Goal: Use online tool/utility: Utilize a website feature to perform a specific function

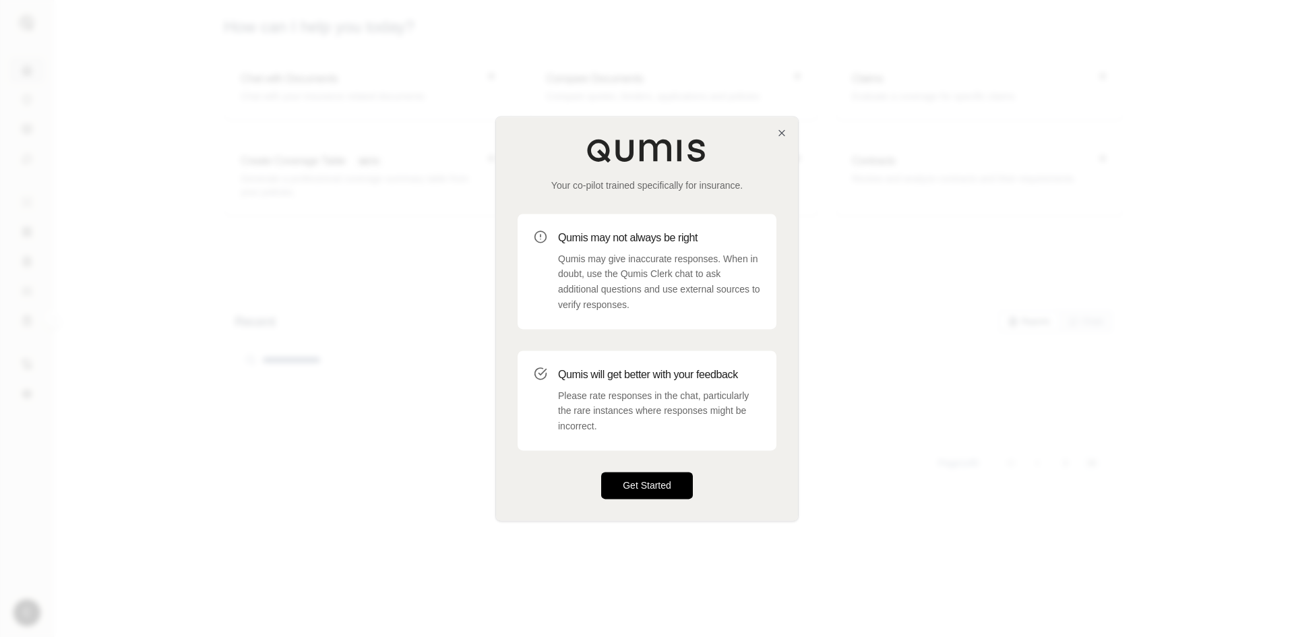
click at [638, 480] on button "Get Started" at bounding box center [647, 485] width 92 height 27
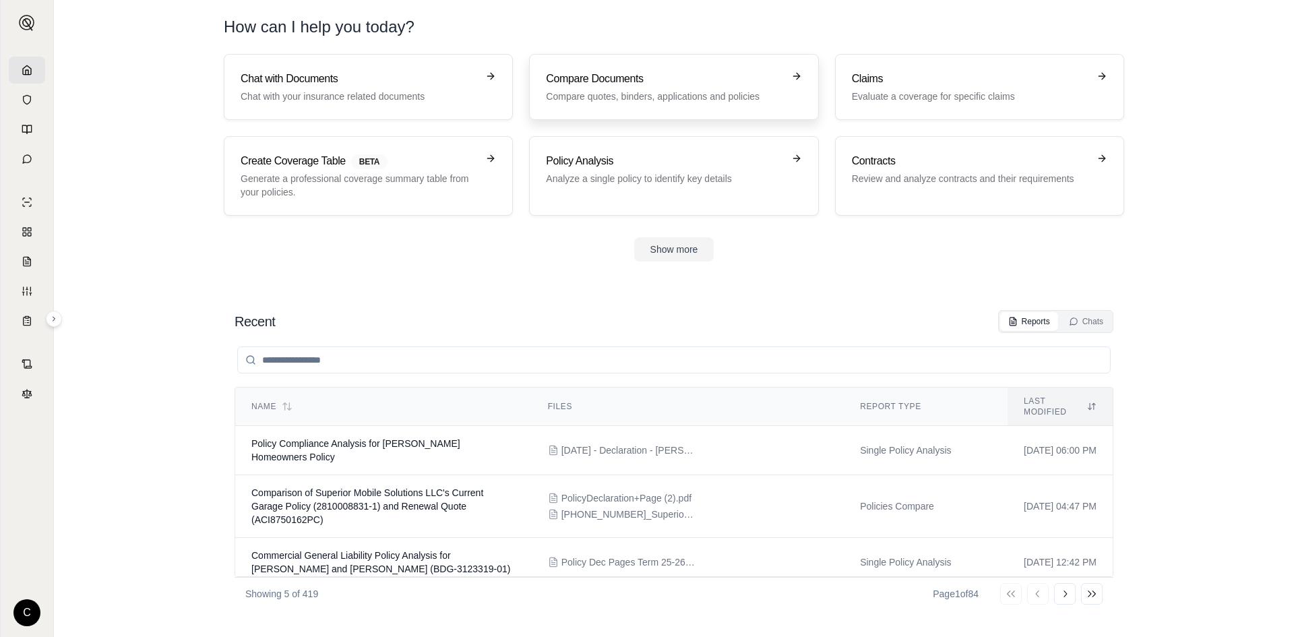
click at [639, 89] on div "Compare Documents Compare quotes, binders, applications and policies" at bounding box center [664, 87] width 236 height 32
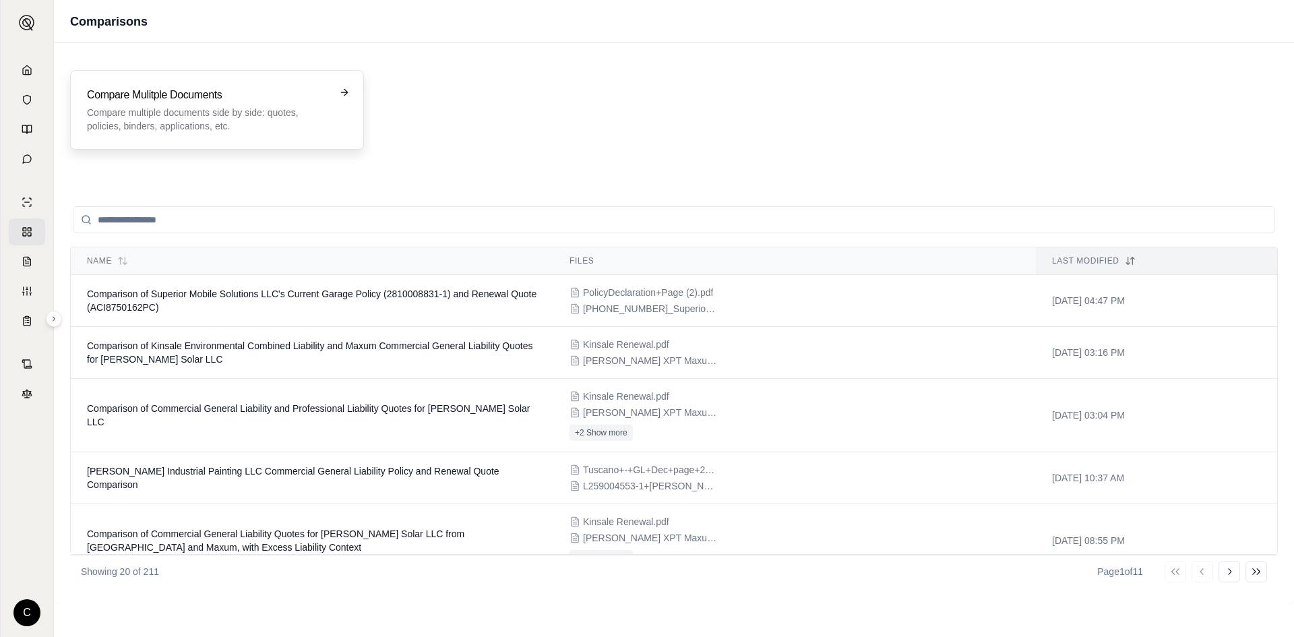
click at [224, 75] on div "Compare Mulitple Documents Compare multiple documents side by side: quotes, pol…" at bounding box center [217, 109] width 294 height 79
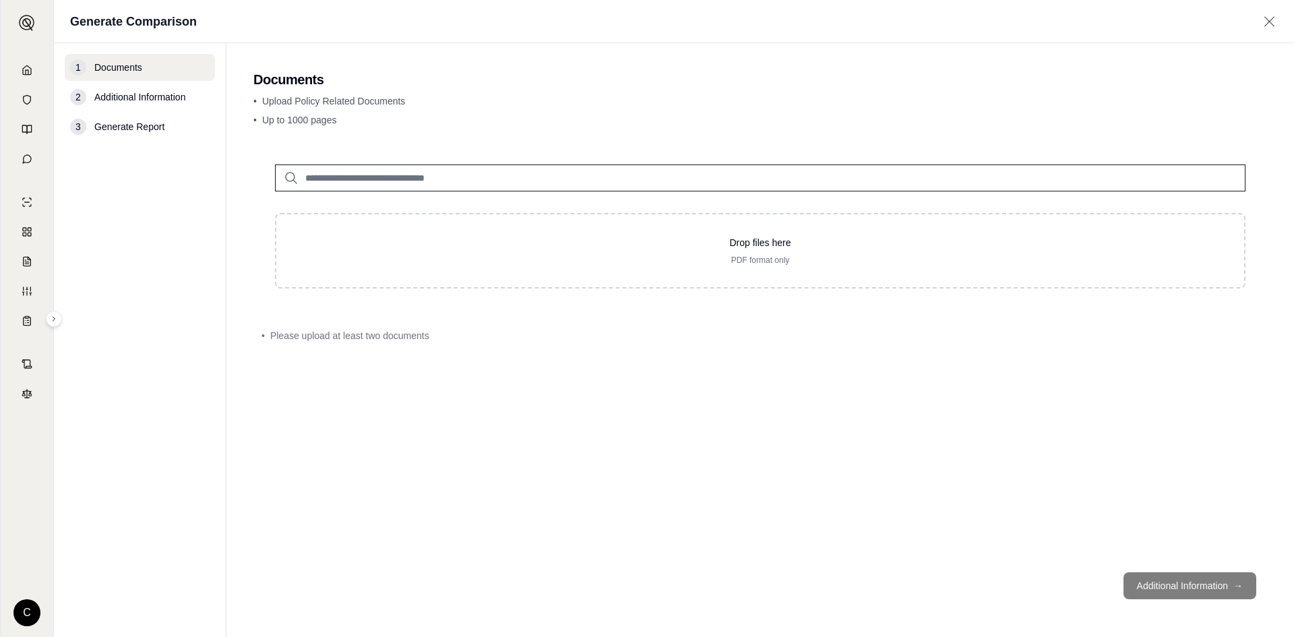
click at [226, 91] on nav "1 Documents 2 Additional Information 3 Generate Report" at bounding box center [140, 340] width 172 height 594
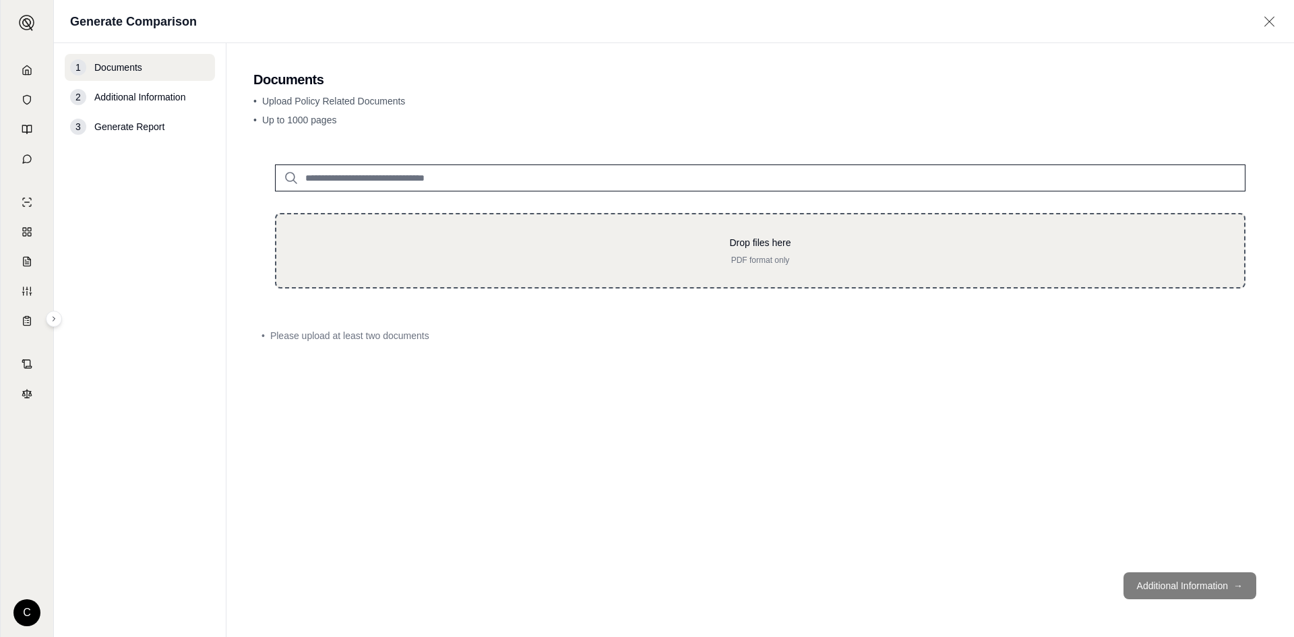
click at [404, 259] on p "PDF format only" at bounding box center [760, 260] width 924 height 11
type input "**********"
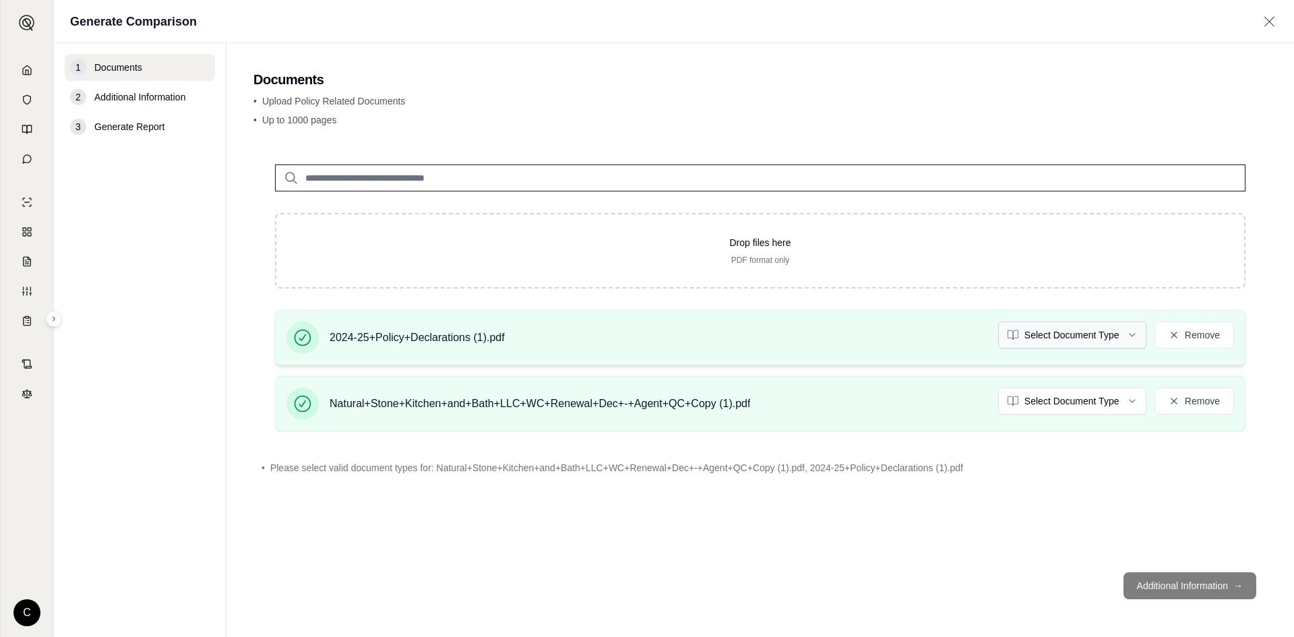
click at [1089, 324] on html "C Generate Comparison 1 Documents 2 Additional Information 3 Generate Report Do…" at bounding box center [647, 318] width 1294 height 637
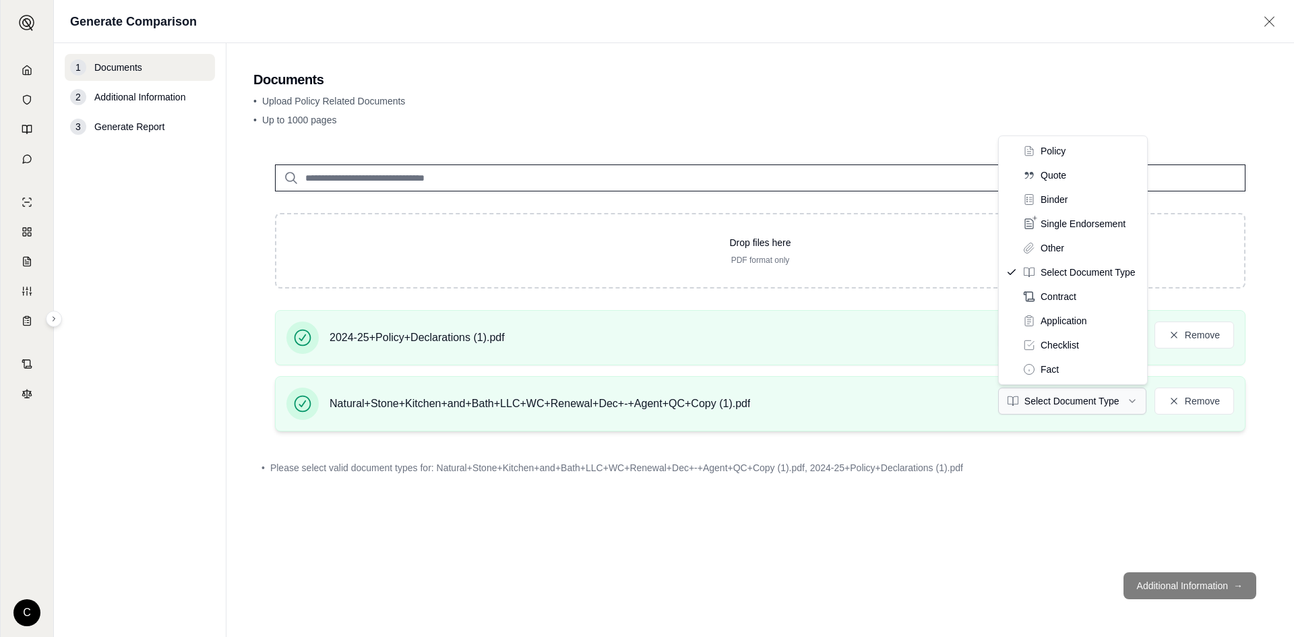
click at [1071, 398] on html "C Generate Comparison 1 Documents 2 Additional Information 3 Generate Report Do…" at bounding box center [647, 318] width 1294 height 637
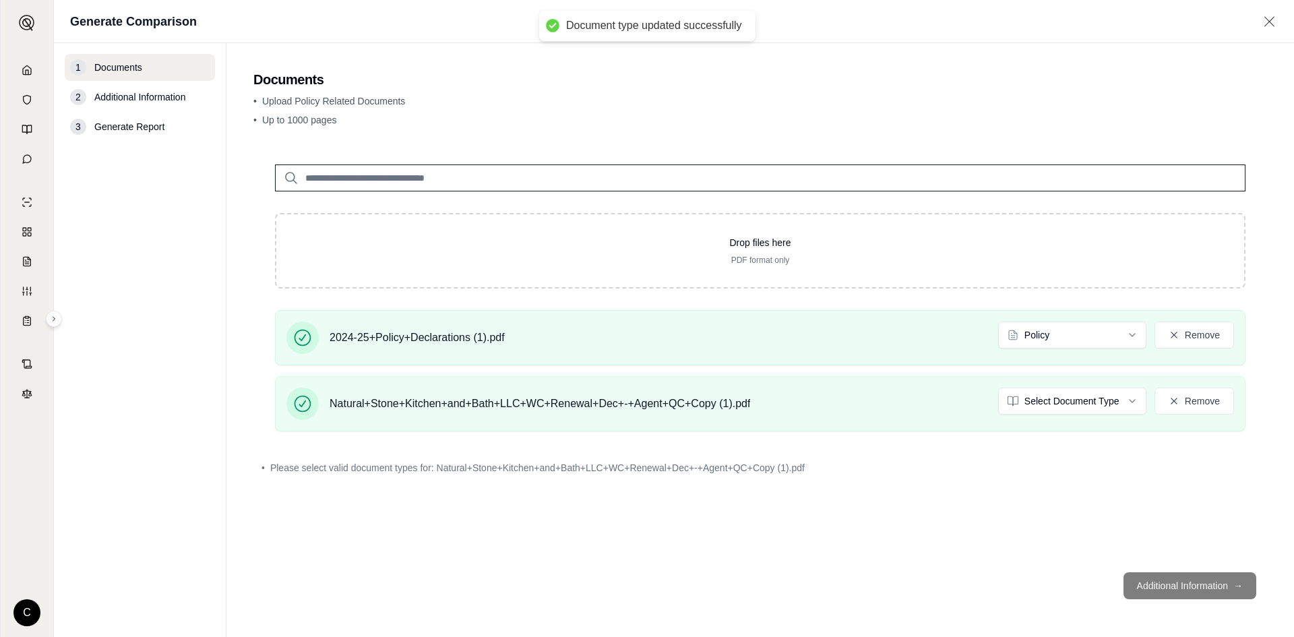
click at [947, 563] on footer "Additional Information →" at bounding box center [759, 585] width 1013 height 49
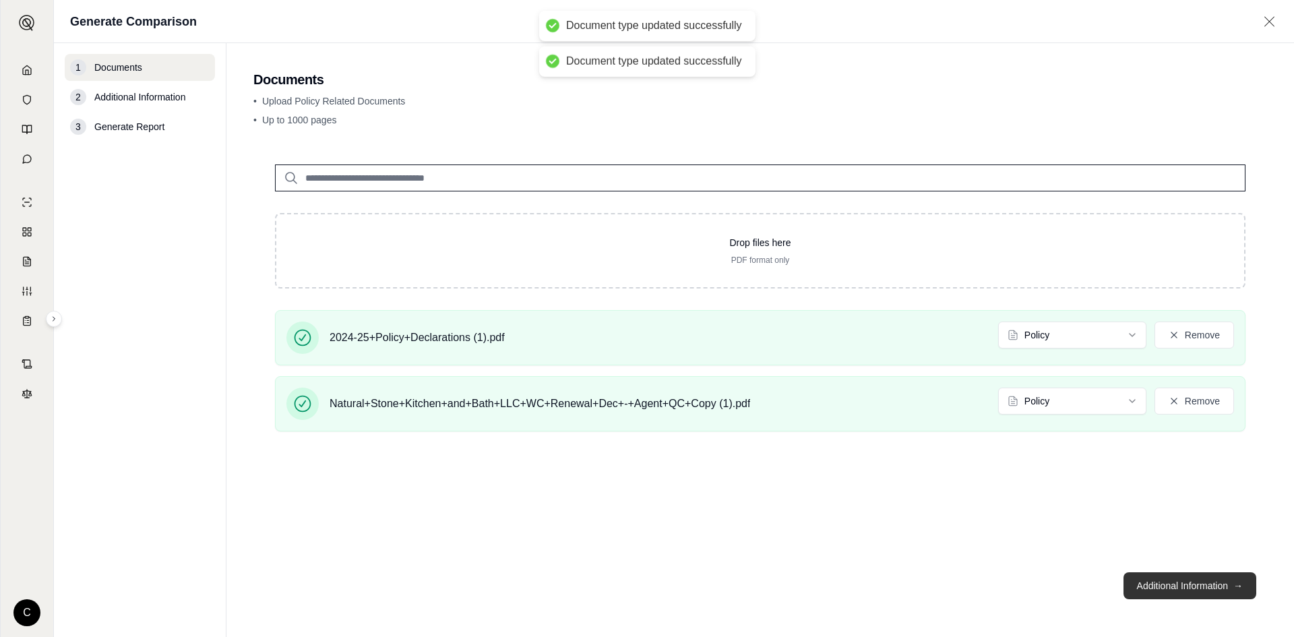
click at [1182, 595] on button "Additional Information →" at bounding box center [1189, 585] width 133 height 27
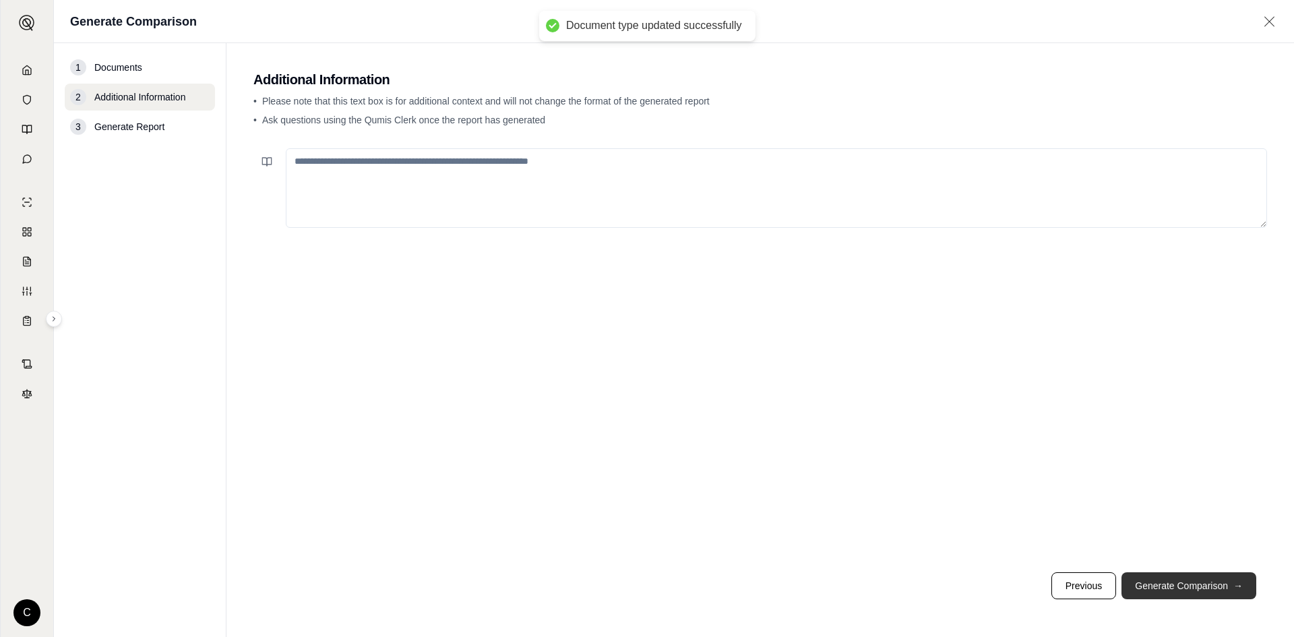
click at [1213, 588] on button "Generate Comparison →" at bounding box center [1188, 585] width 135 height 27
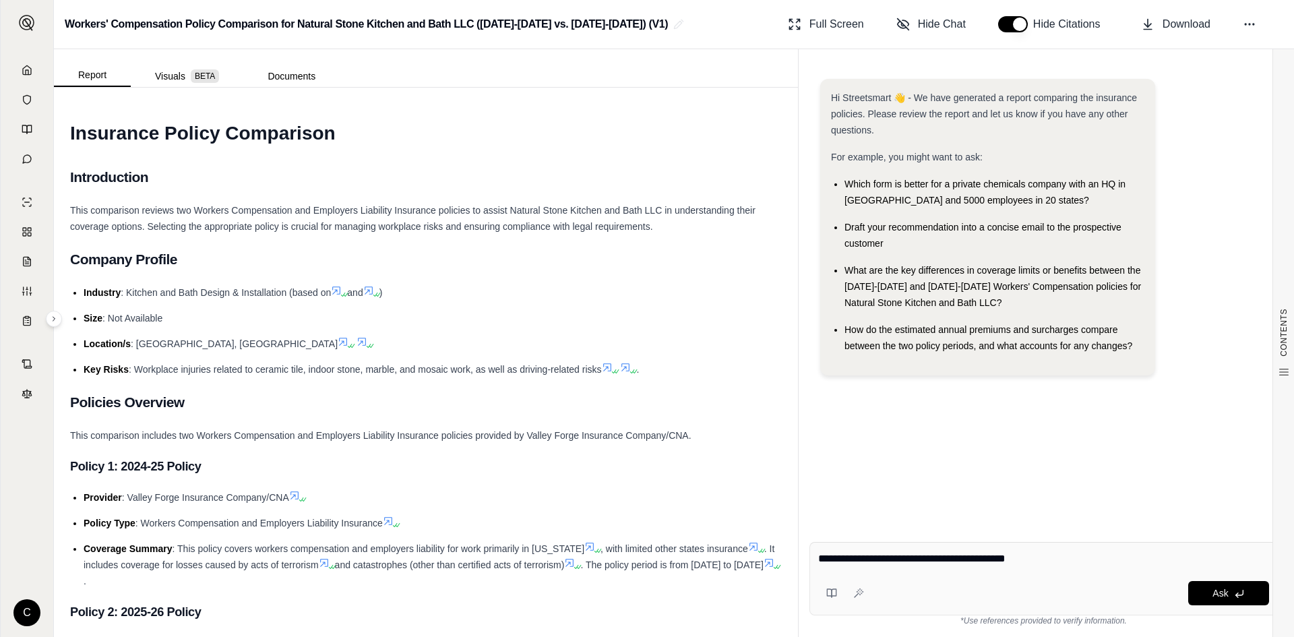
type textarea "**********"
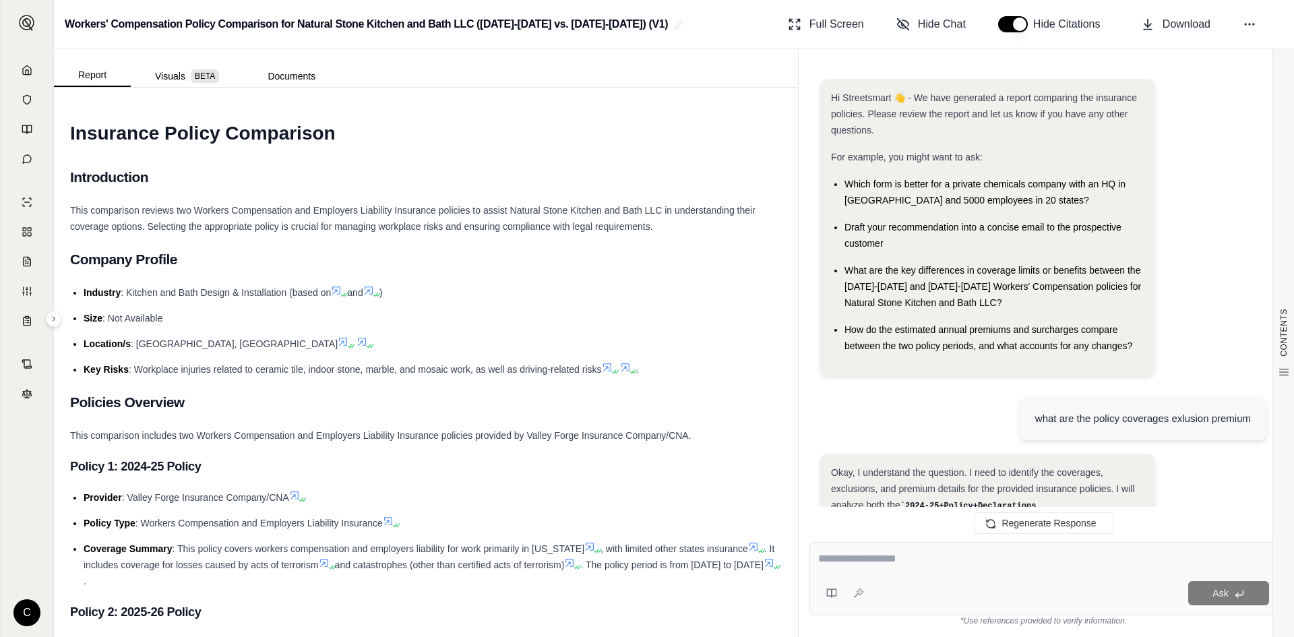
scroll to position [2733, 0]
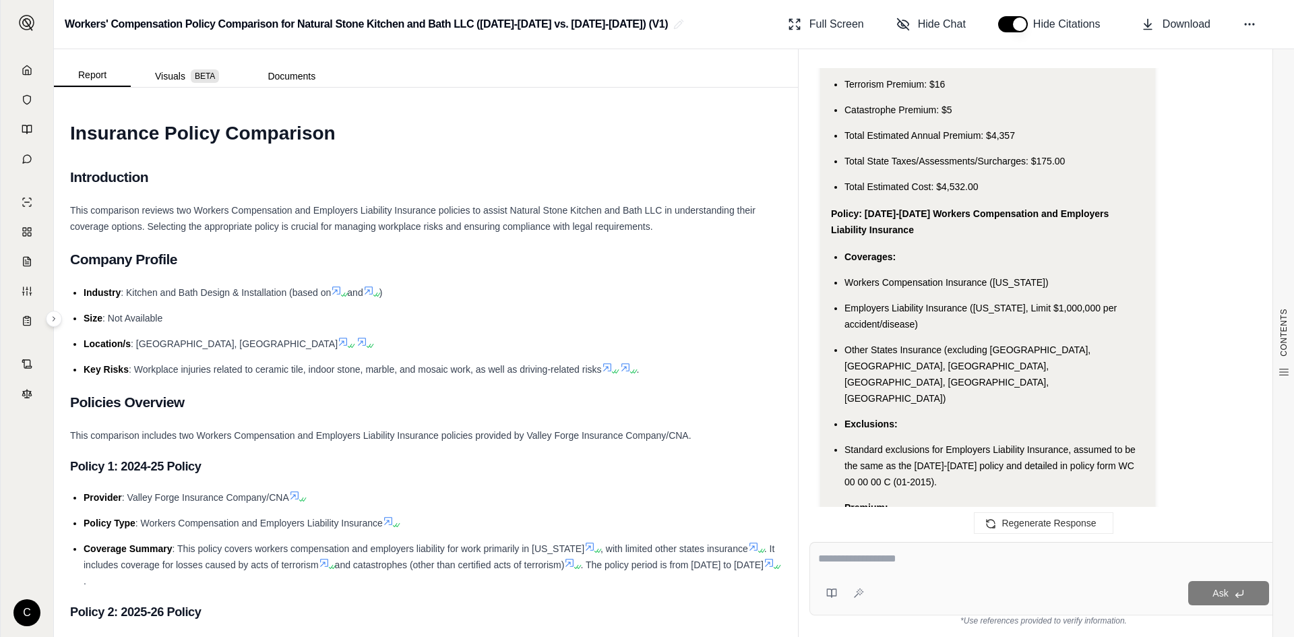
click at [1056, 444] on span "Standard exclusions for Employers Liability Insurance, assumed to be the same a…" at bounding box center [989, 465] width 291 height 43
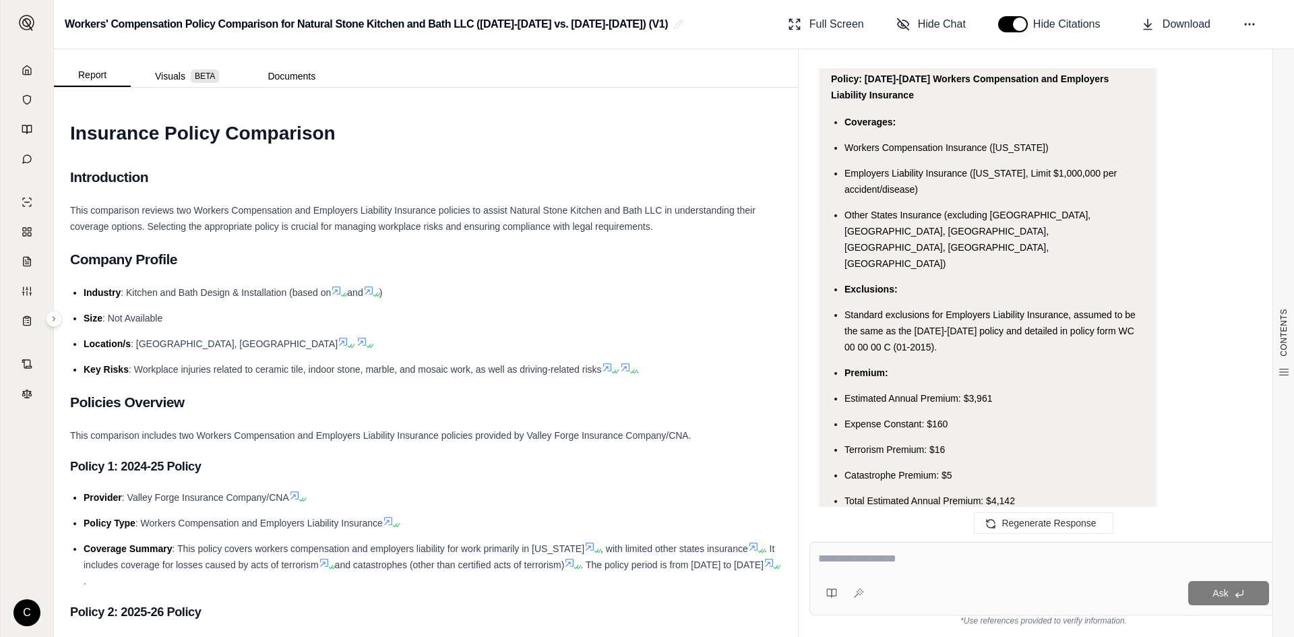
click at [924, 564] on div at bounding box center [1043, 560] width 451 height 21
click at [942, 563] on textarea at bounding box center [1043, 558] width 451 height 16
type textarea "**********"
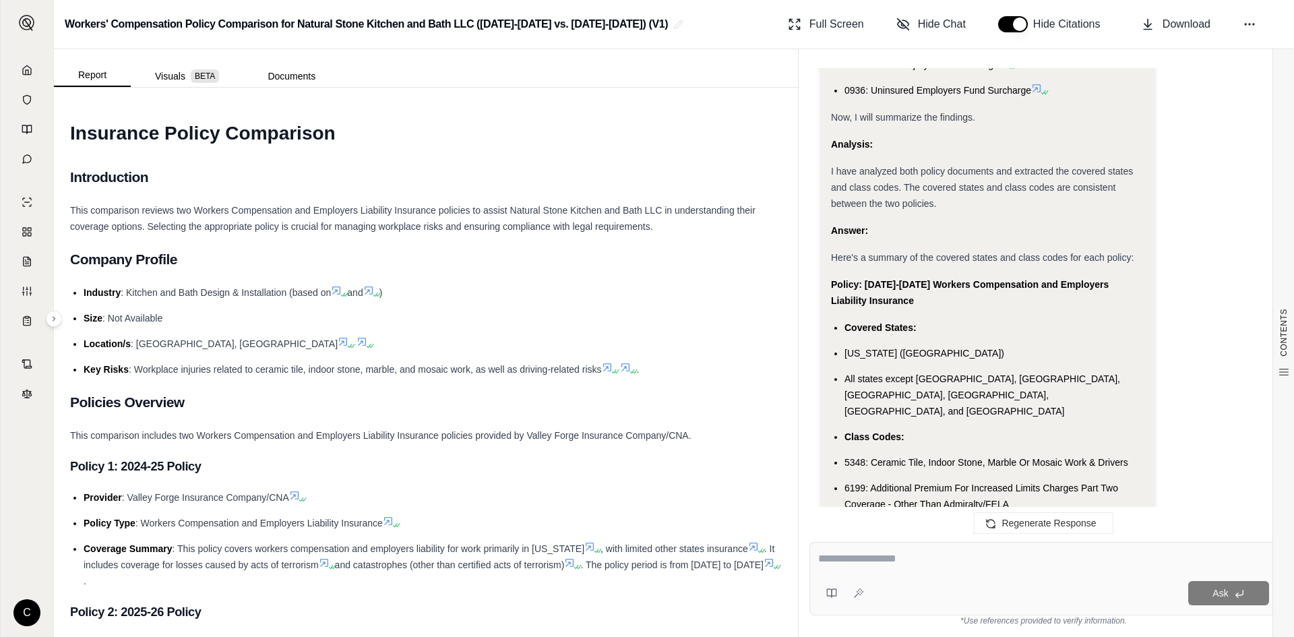
scroll to position [5357, 0]
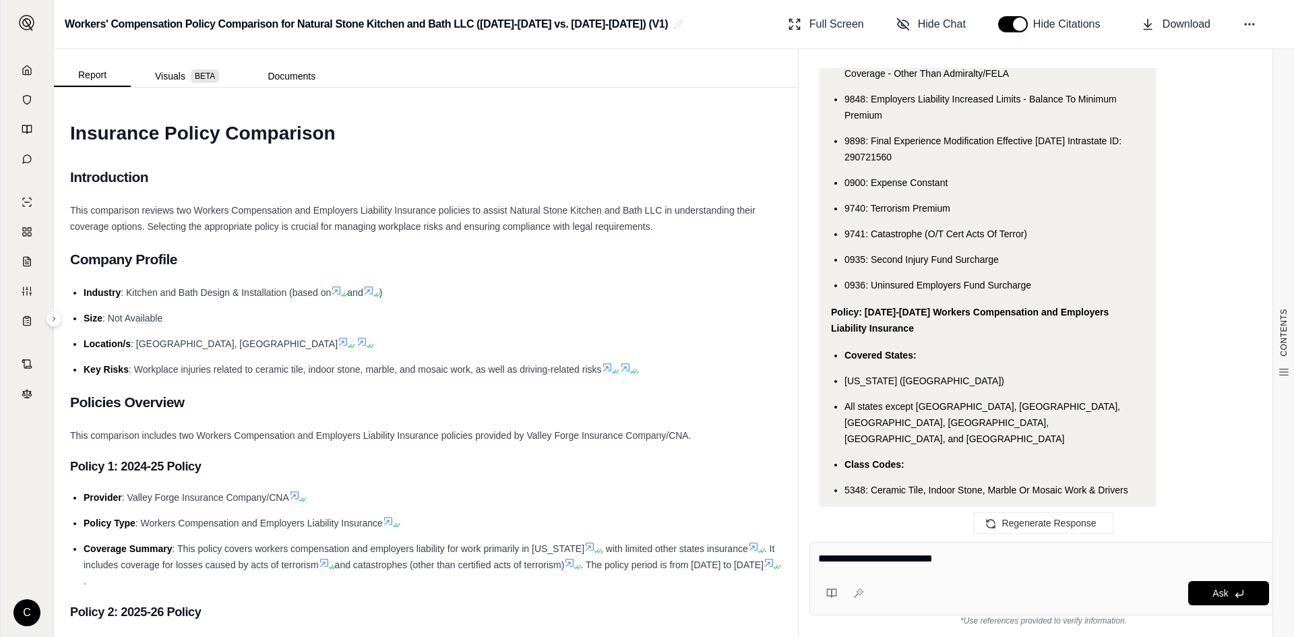
type textarea "**********"
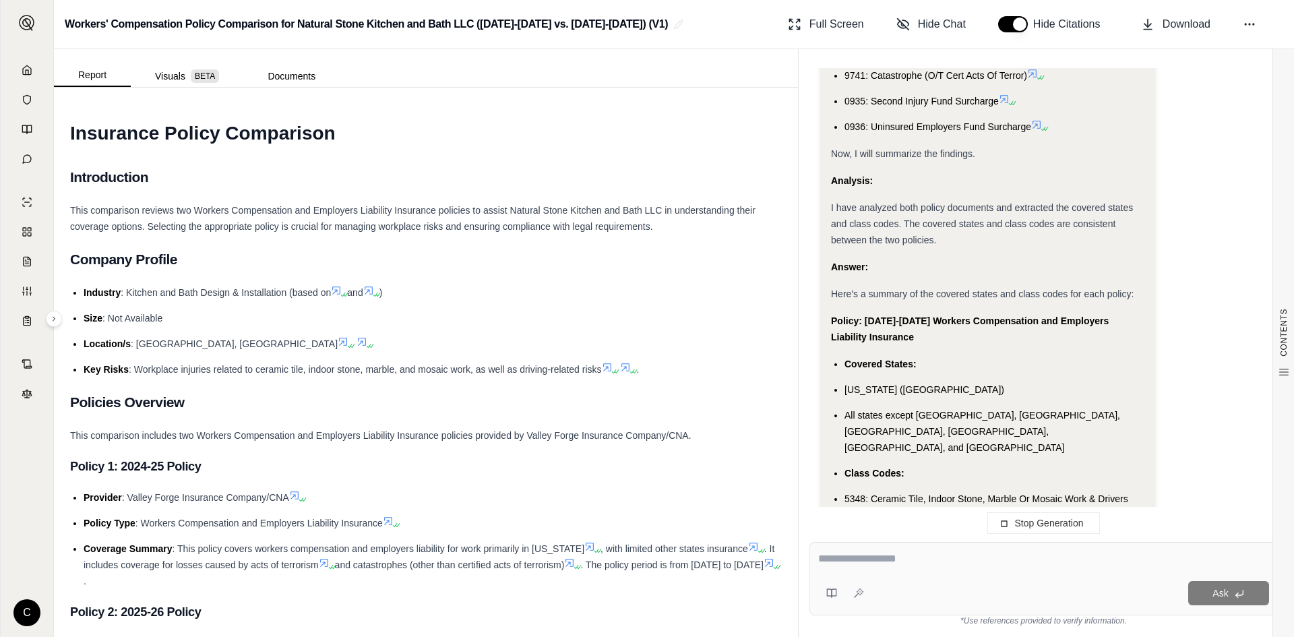
scroll to position [4821, 0]
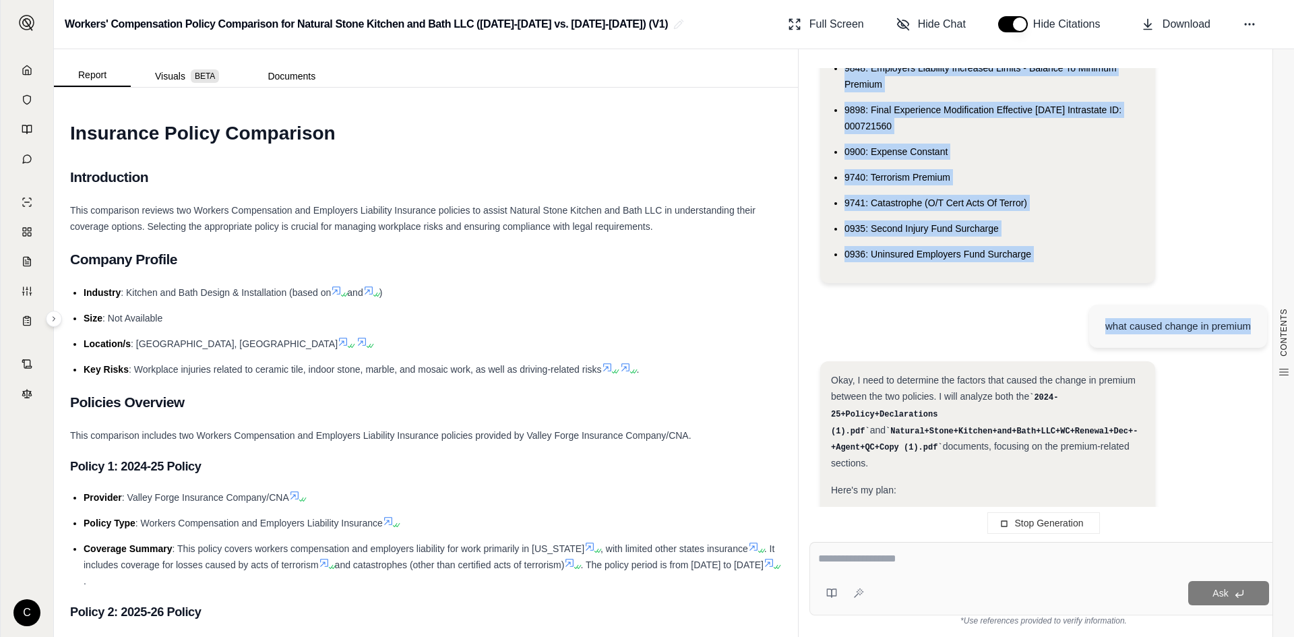
drag, startPoint x: 832, startPoint y: 107, endPoint x: 985, endPoint y: 361, distance: 296.5
click at [985, 361] on div "Hi Streetsmart 👋 - We have generated a report comparing the insurance policies.…" at bounding box center [1043, 294] width 468 height 452
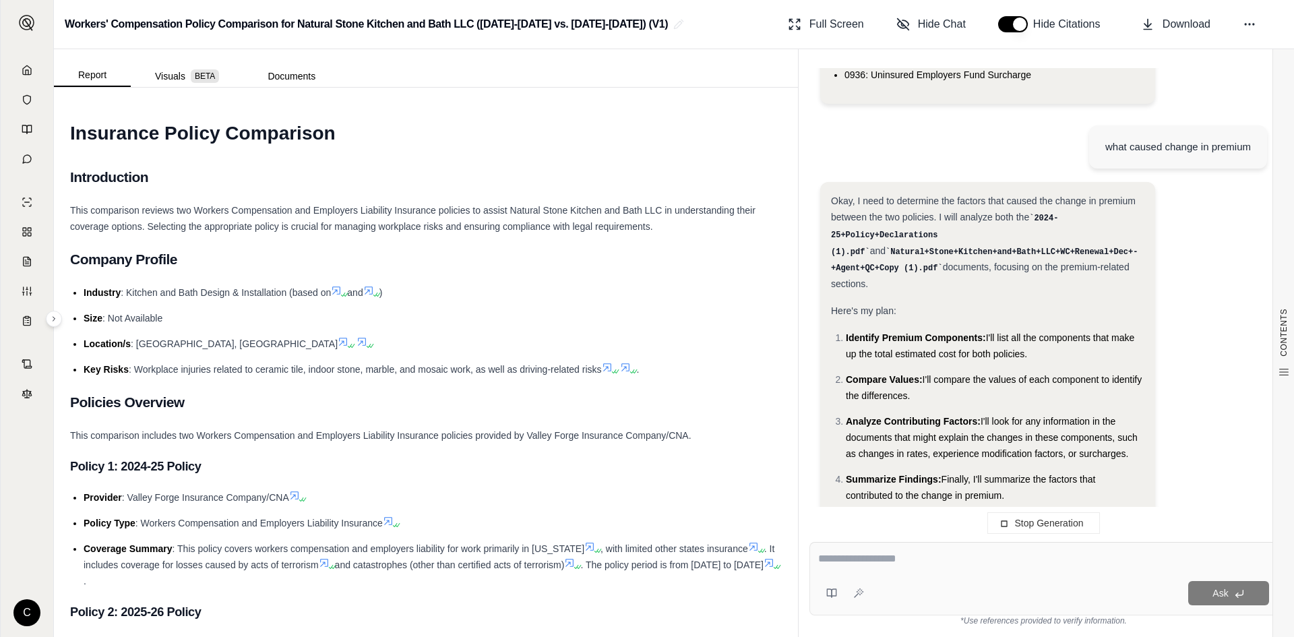
click at [1223, 247] on div "Okay, I need to determine the factors that caused the change in premium between…" at bounding box center [1043, 510] width 447 height 656
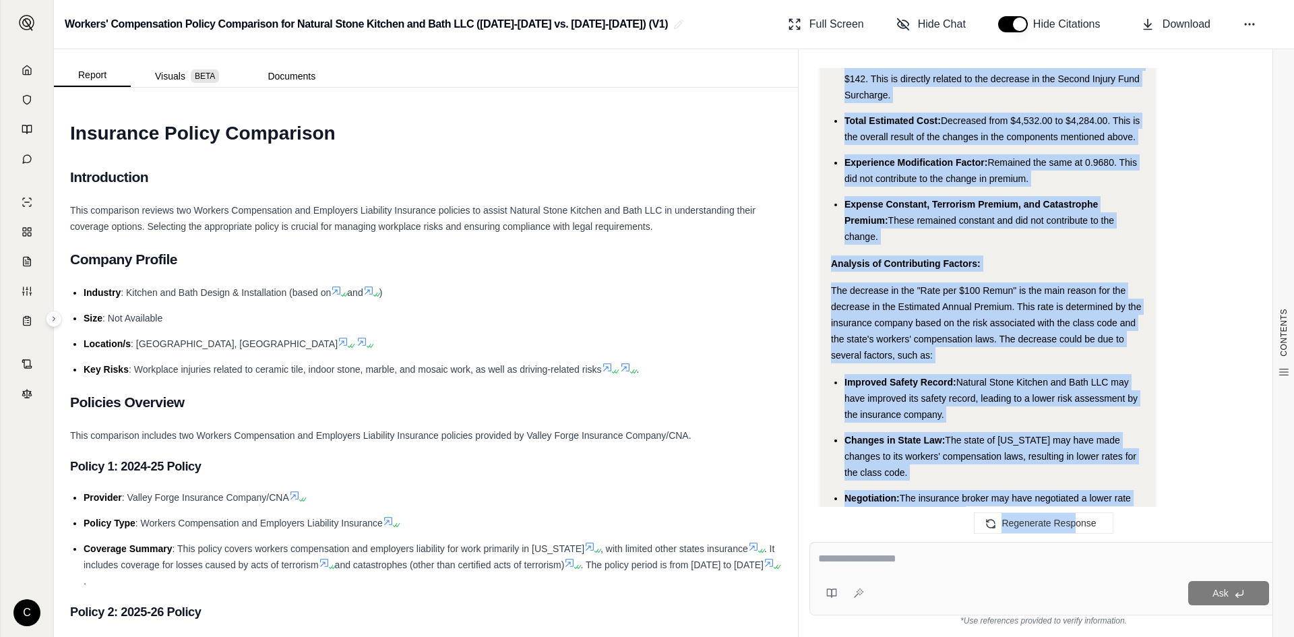
scroll to position [7573, 0]
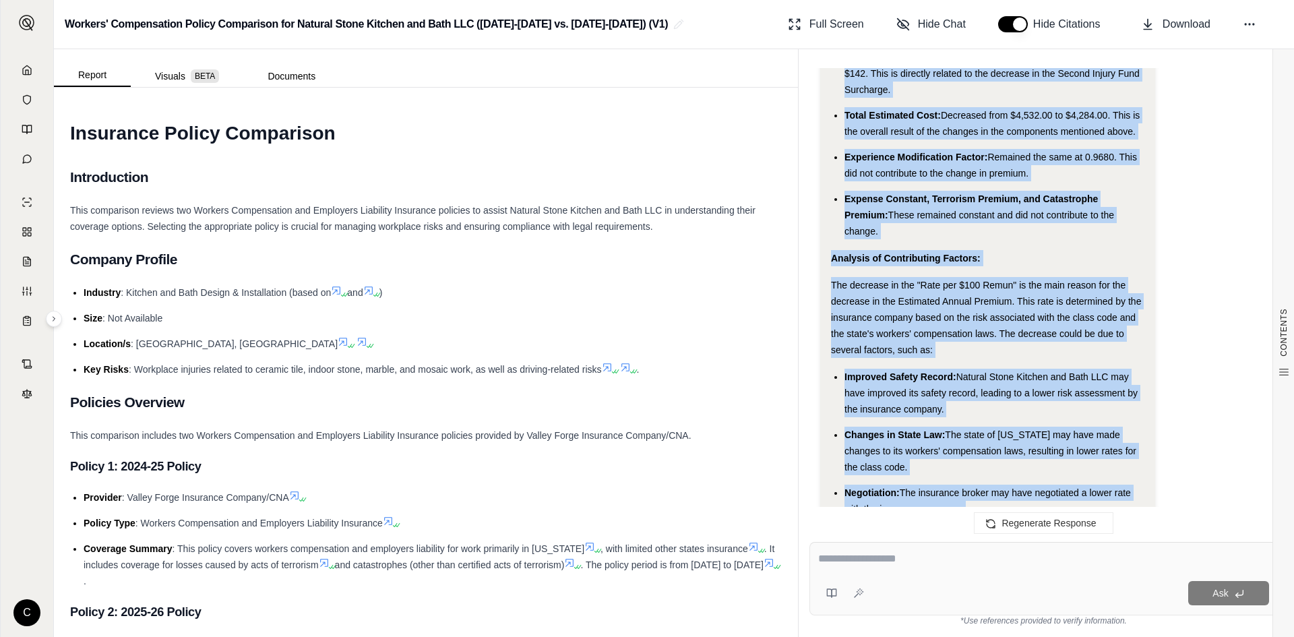
drag, startPoint x: 834, startPoint y: 218, endPoint x: 1052, endPoint y: 338, distance: 249.1
click at [1104, 588] on span "The decrease in the Second Injury Fund Surcharge is likely due to changes in th…" at bounding box center [969, 601] width 276 height 27
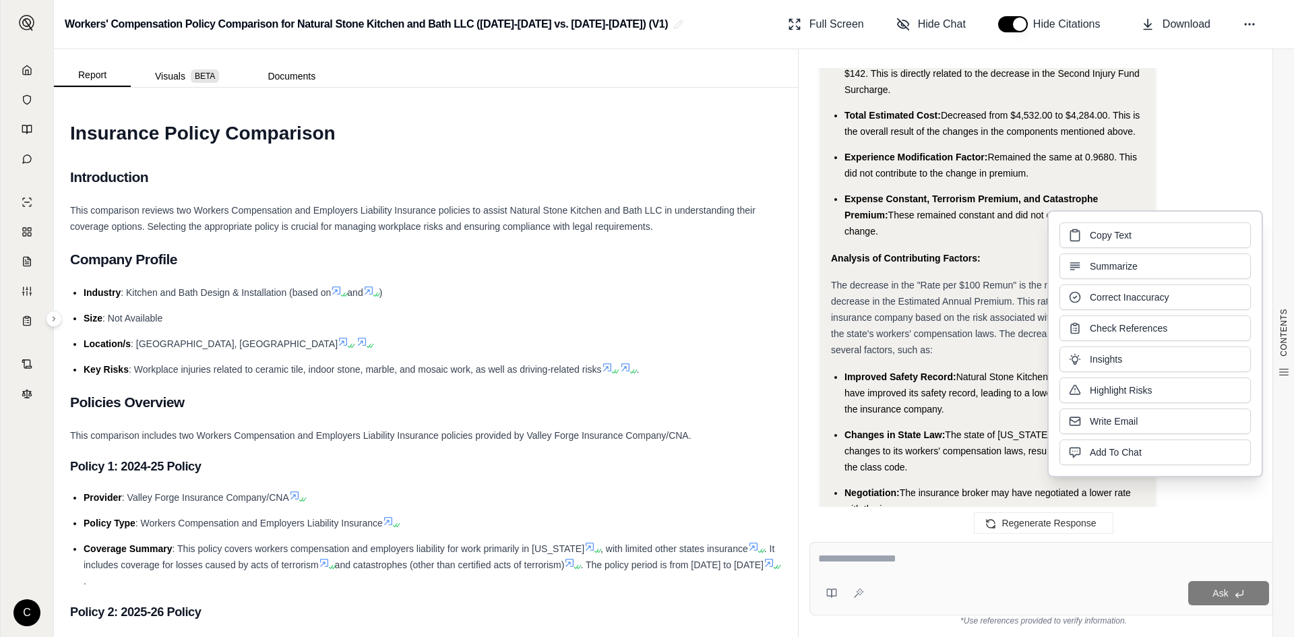
click at [974, 588] on span "The decrease in the Second Injury Fund Surcharge is likely due to changes in th…" at bounding box center [969, 601] width 276 height 27
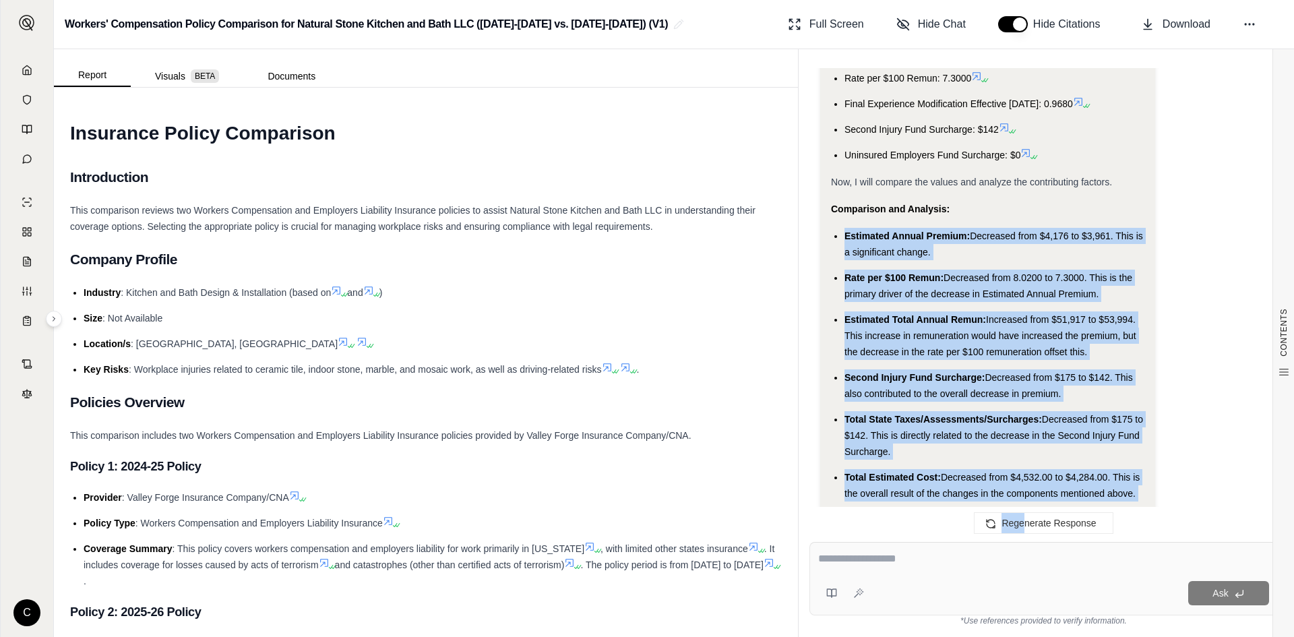
scroll to position [7330, 0]
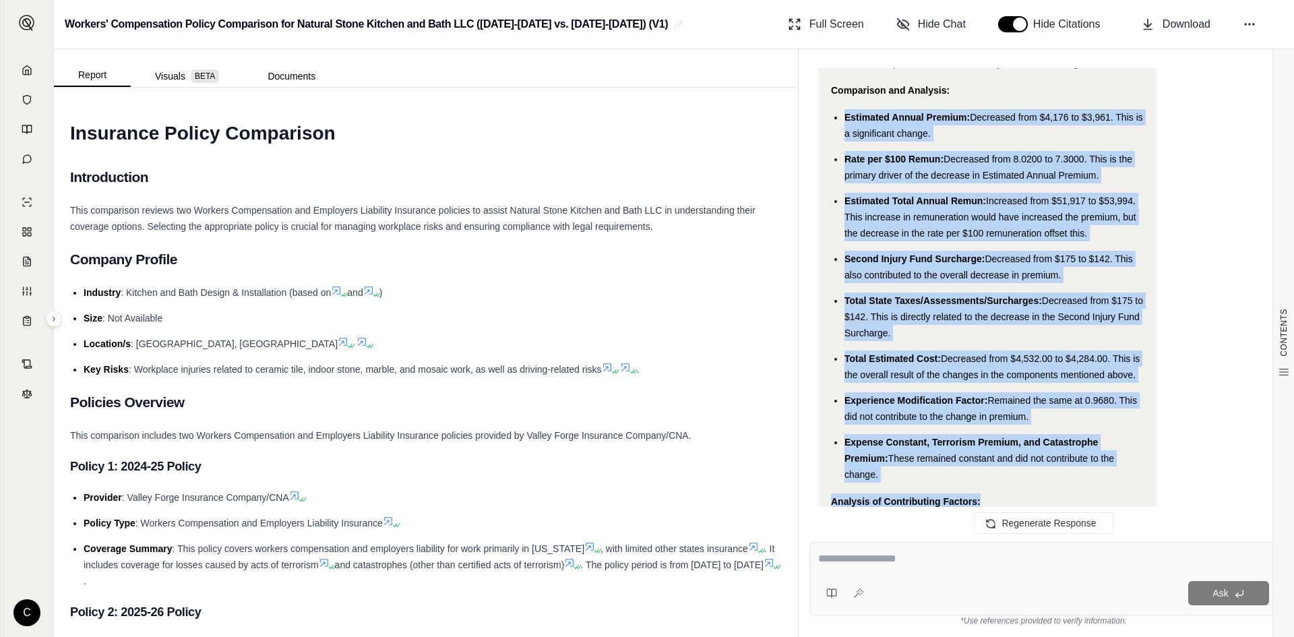
drag, startPoint x: 841, startPoint y: 152, endPoint x: 1009, endPoint y: 140, distance: 168.1
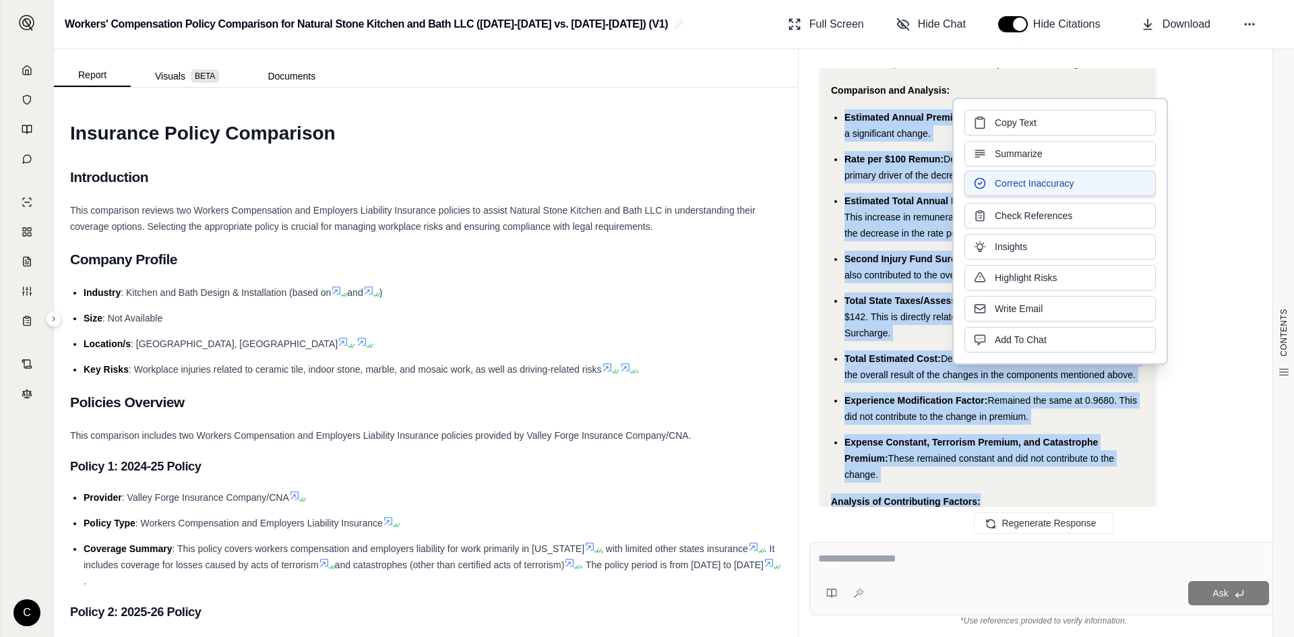
click at [1025, 196] on button "Correct Inaccuracy" at bounding box center [1059, 183] width 191 height 26
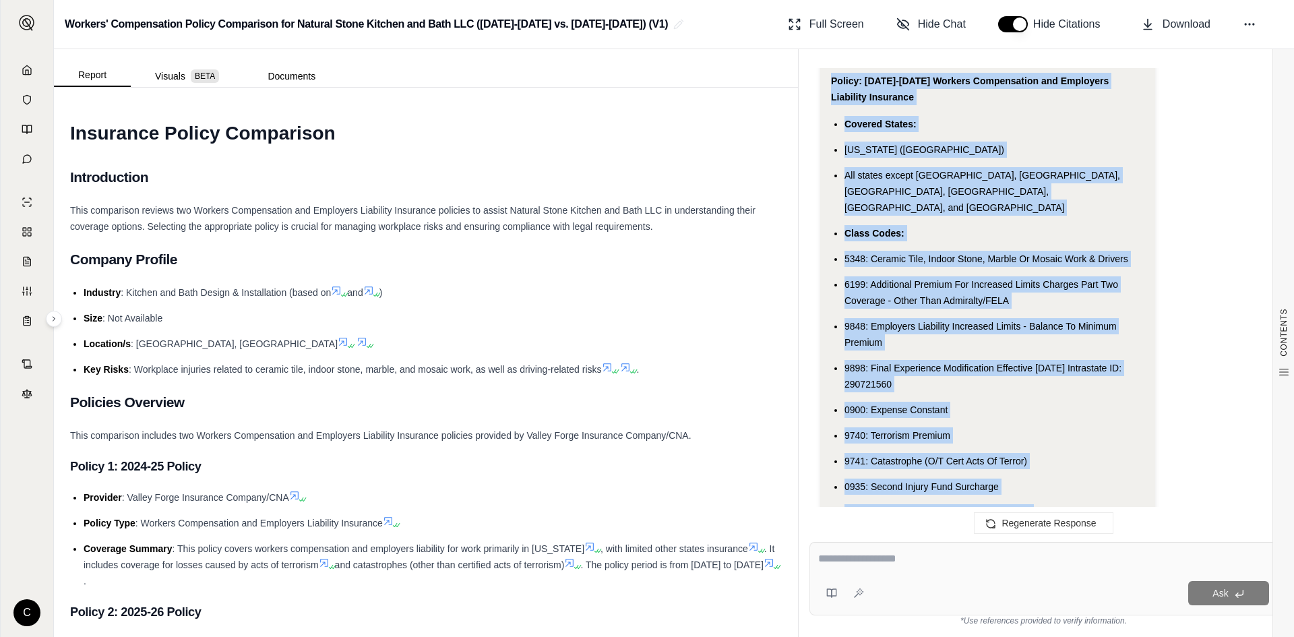
scroll to position [5335, 0]
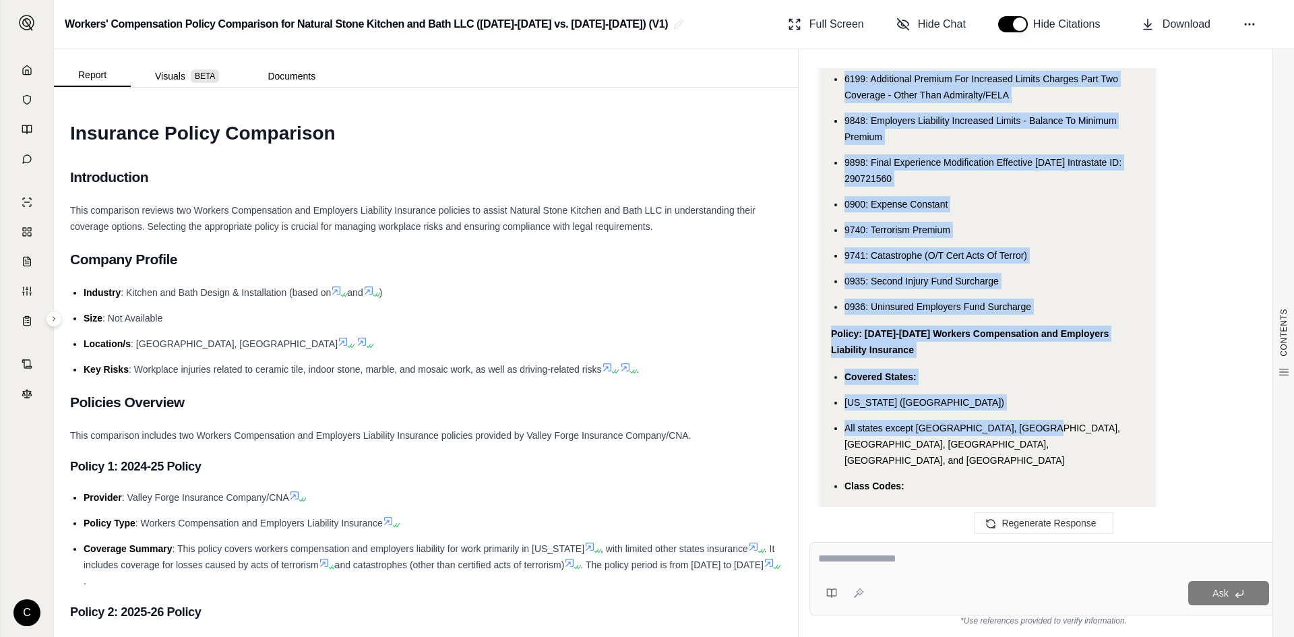
drag, startPoint x: 833, startPoint y: 300, endPoint x: 1047, endPoint y: 148, distance: 262.8
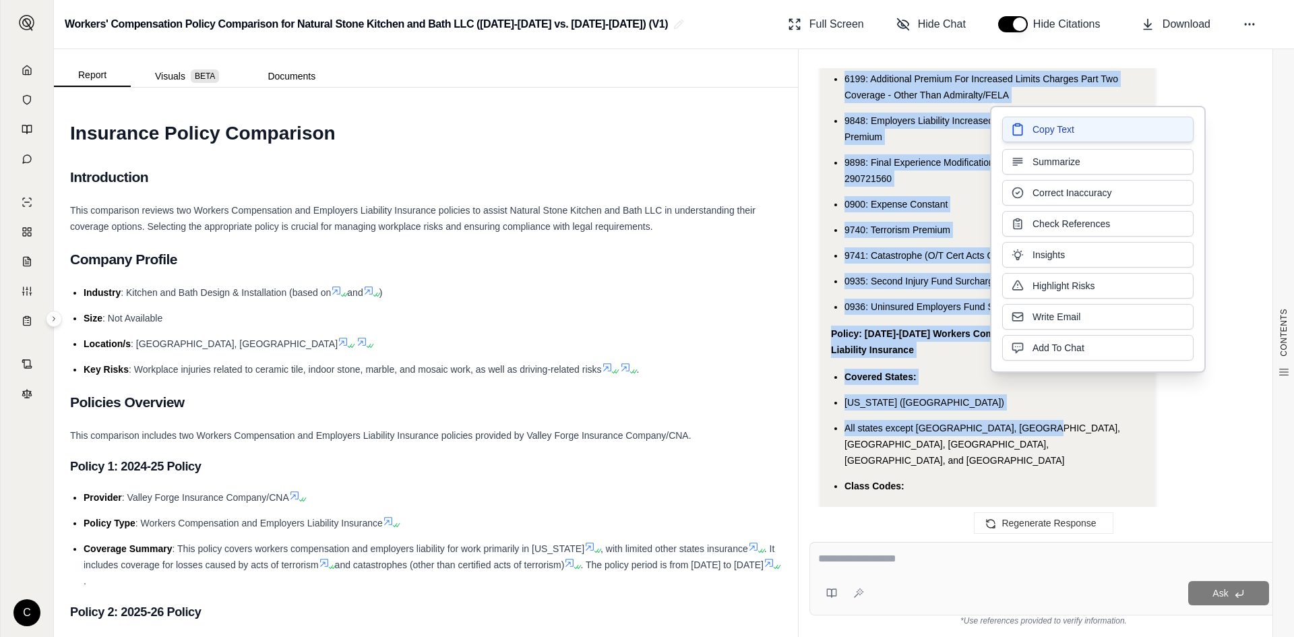
click at [1032, 131] on span "Copy Text" at bounding box center [1053, 129] width 42 height 13
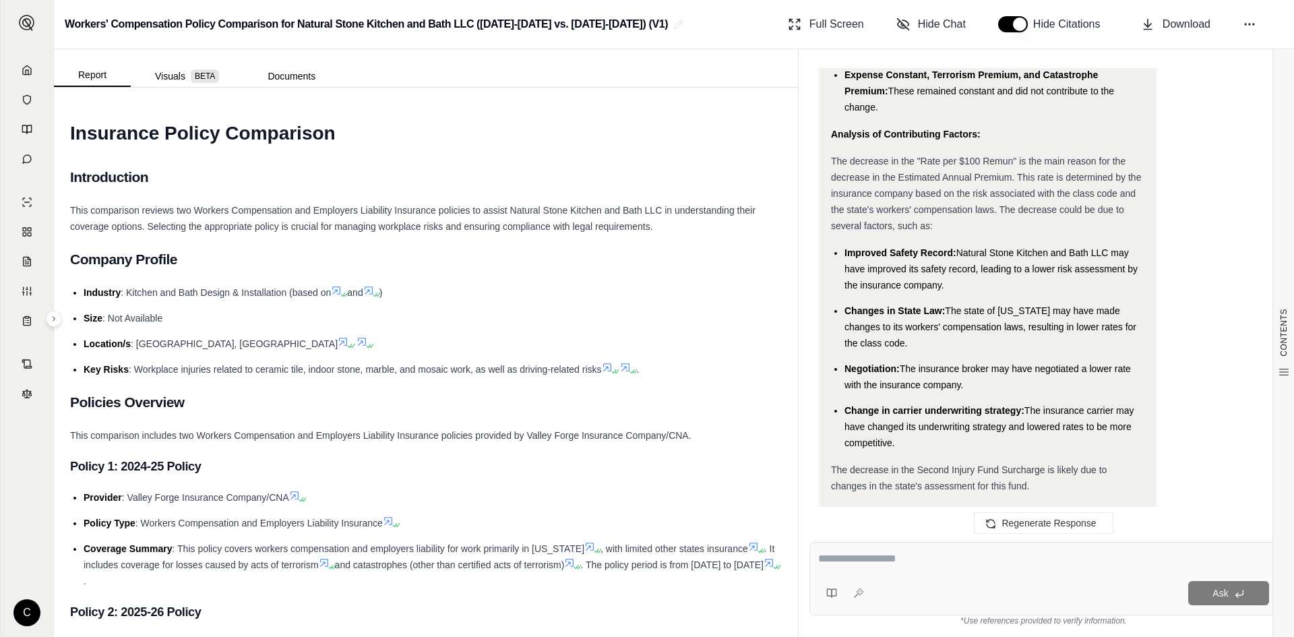
scroll to position [7693, 0]
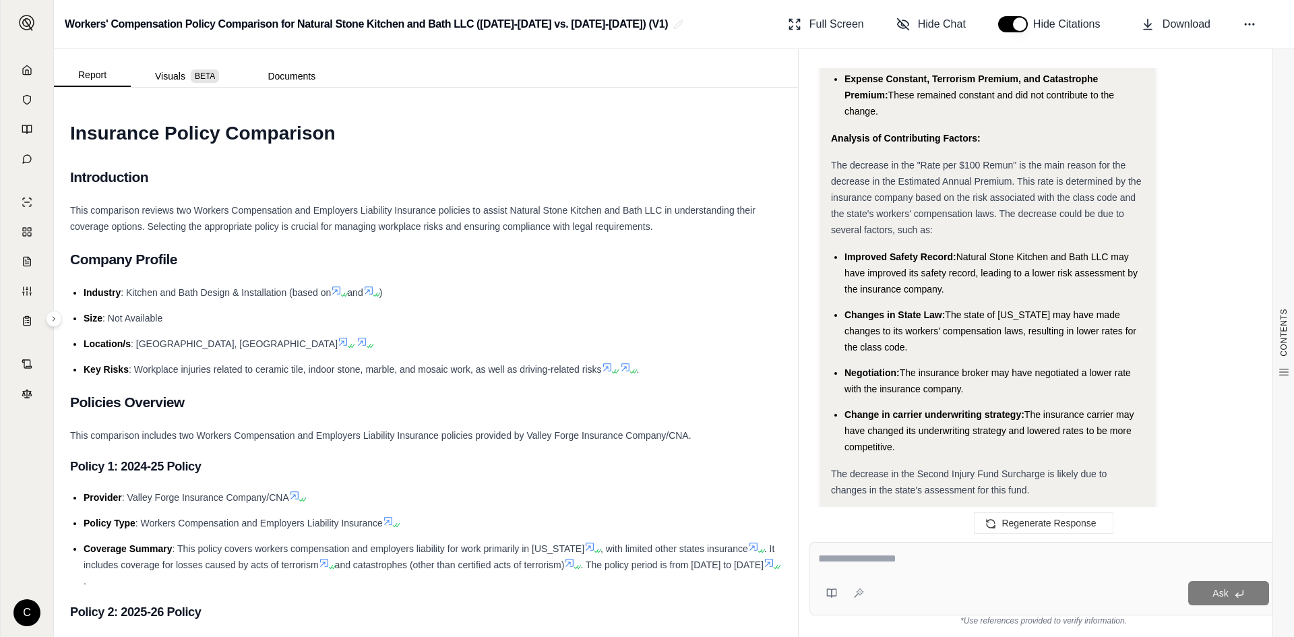
drag, startPoint x: 835, startPoint y: 203, endPoint x: 1056, endPoint y: 307, distance: 244.4
click at [1056, 536] on div "The change in premium between the [DATE]-[DATE] and [DATE]-[DATE] Workers Compe…" at bounding box center [987, 600] width 313 height 129
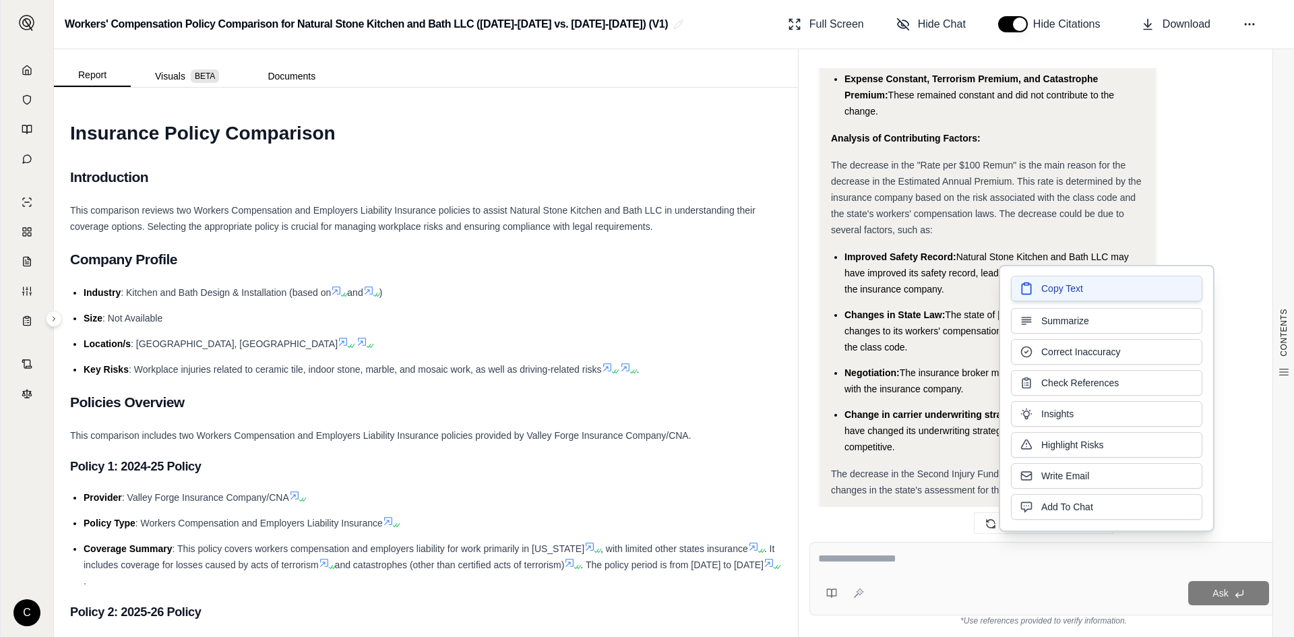
click at [1068, 289] on span "Copy Text" at bounding box center [1062, 288] width 42 height 13
